Goal: Task Accomplishment & Management: Manage account settings

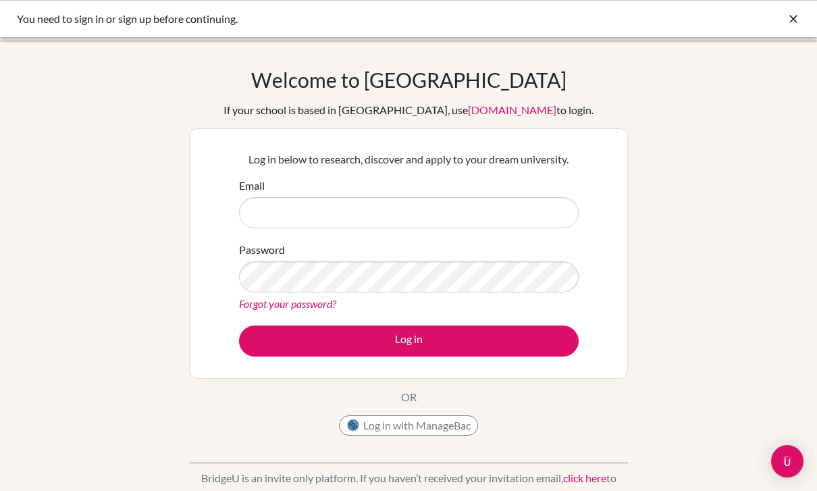
type input "л"
type input "K"
type input "[EMAIL_ADDRESS][DOMAIN_NAME]"
click at [795, 22] on icon at bounding box center [794, 19] width 14 height 14
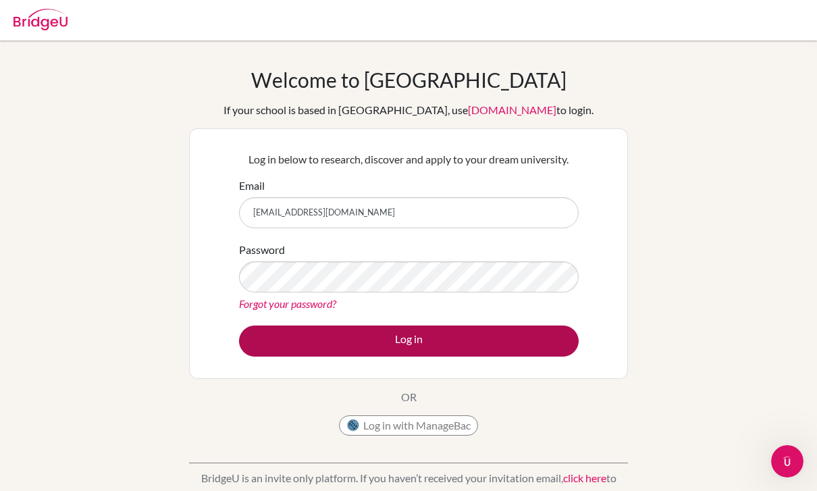
click at [373, 342] on button "Log in" at bounding box center [409, 340] width 340 height 31
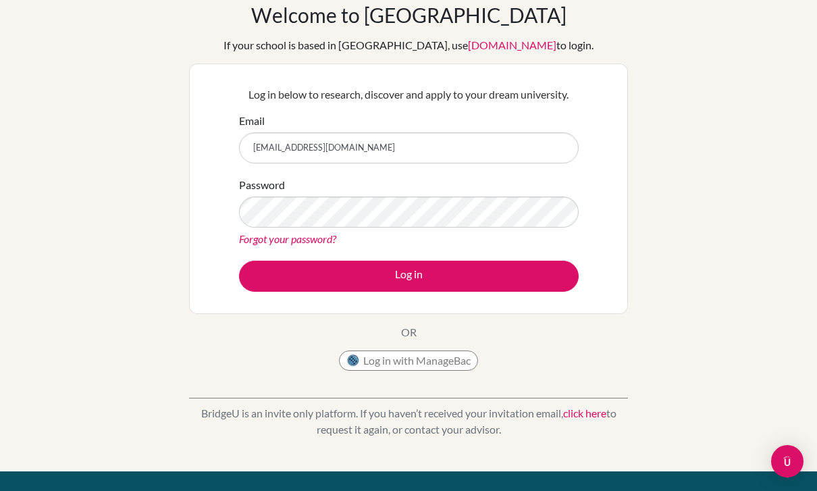
scroll to position [80, 0]
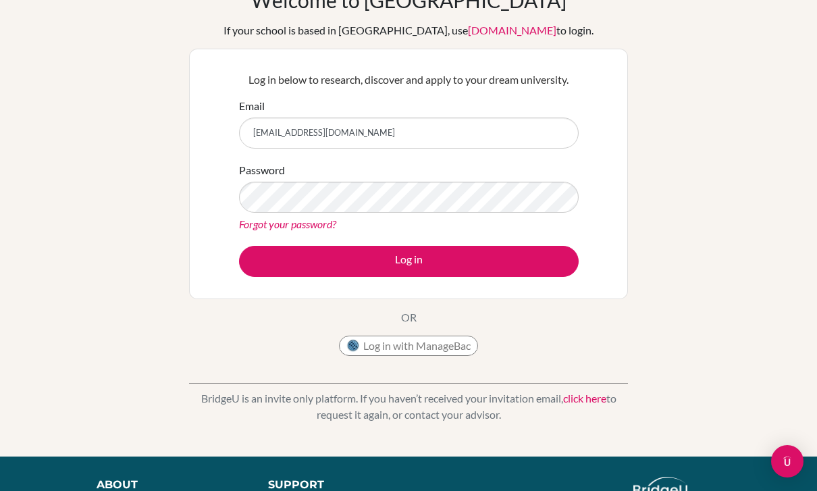
click at [332, 227] on link "Forgot your password?" at bounding box center [287, 223] width 97 height 13
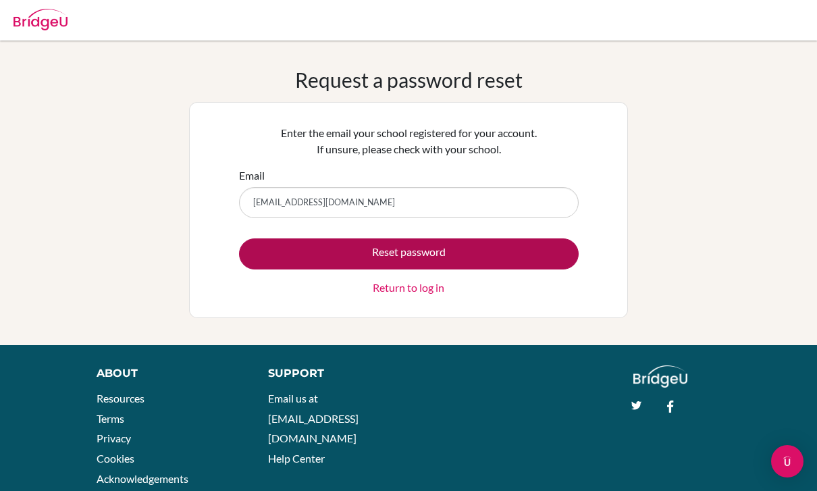
type input "[EMAIL_ADDRESS][DOMAIN_NAME]"
click at [373, 265] on button "Reset password" at bounding box center [409, 253] width 340 height 31
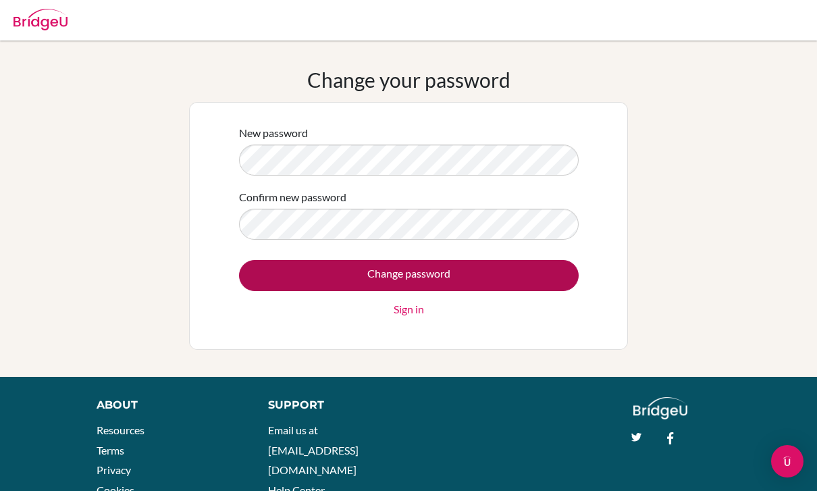
click at [469, 276] on input "Change password" at bounding box center [409, 275] width 340 height 31
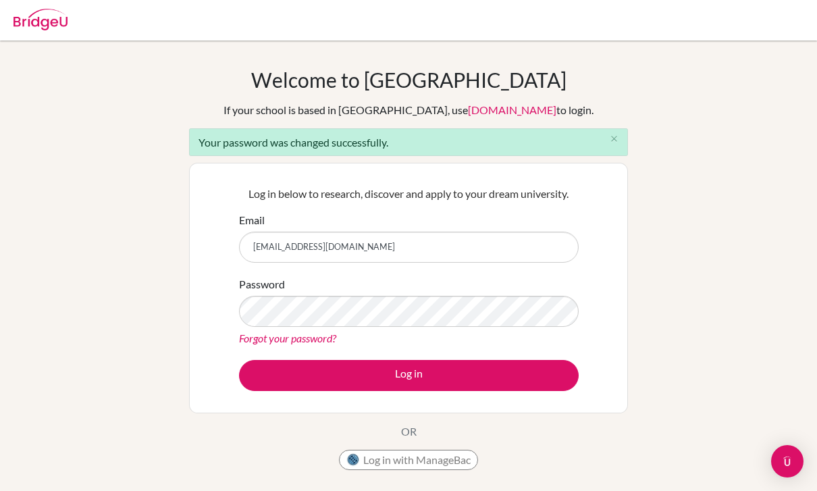
type input "[EMAIL_ADDRESS][DOMAIN_NAME]"
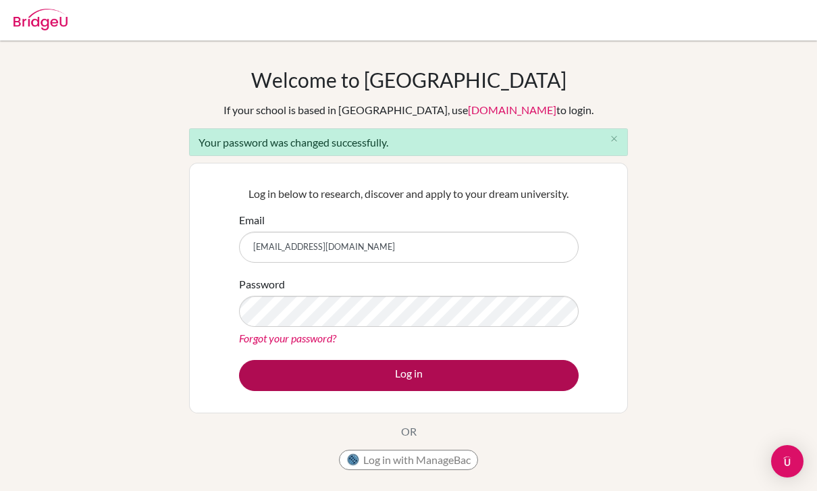
click at [473, 386] on button "Log in" at bounding box center [409, 375] width 340 height 31
